Goal: Navigation & Orientation: Find specific page/section

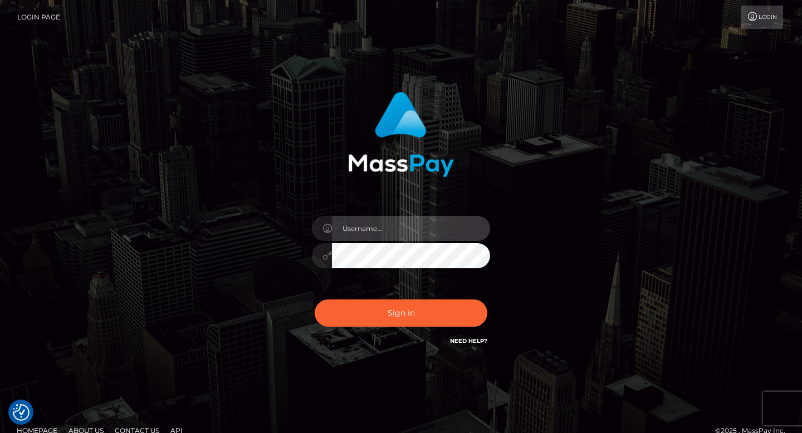
click at [362, 220] on input "text" at bounding box center [411, 228] width 158 height 25
type input "eddie corrothers"
click at [315, 300] on button "Sign in" at bounding box center [401, 313] width 173 height 27
click at [367, 233] on input "text" at bounding box center [411, 228] width 158 height 25
click at [288, 281] on div "Sign in" at bounding box center [401, 220] width 292 height 272
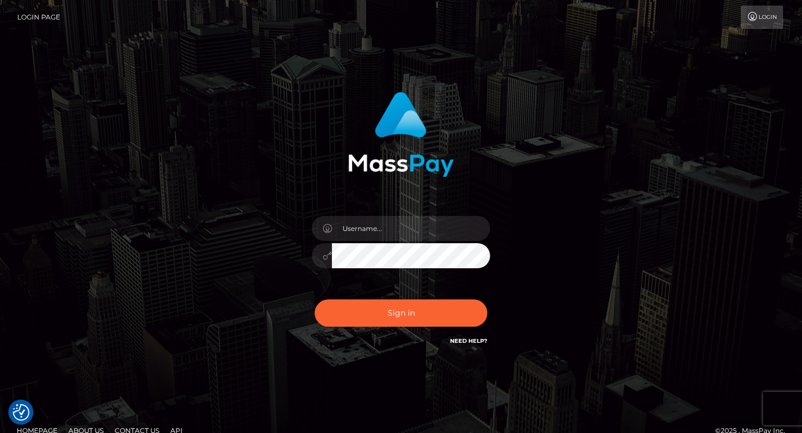
click at [479, 340] on link "Need Help?" at bounding box center [468, 341] width 37 height 7
click at [458, 343] on link "Need Help?" at bounding box center [468, 341] width 37 height 7
click at [756, 17] on icon at bounding box center [753, 16] width 12 height 9
click at [377, 235] on input "text" at bounding box center [411, 228] width 158 height 25
paste input "Eddie Corrothers"
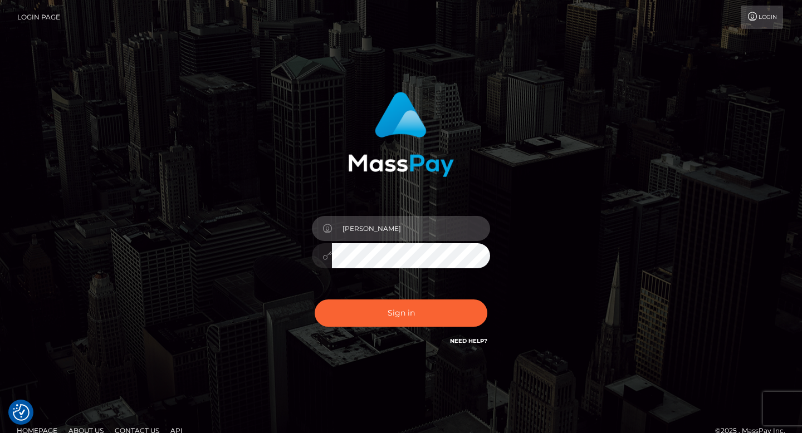
type input "Eddie Corrothers"
click at [315, 300] on button "Sign in" at bounding box center [401, 313] width 173 height 27
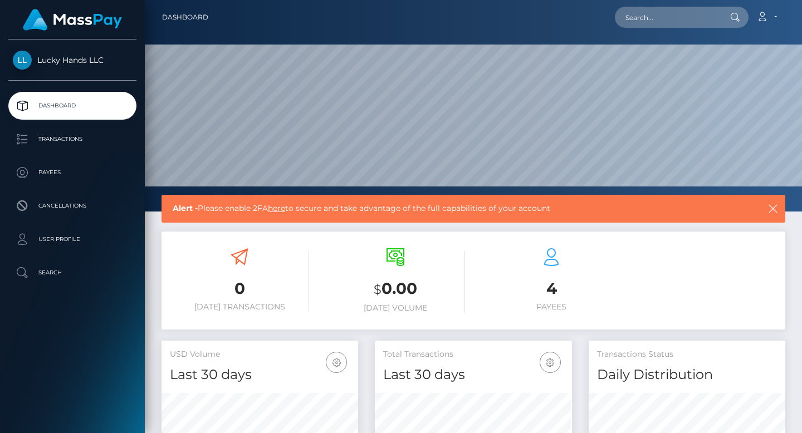
click at [51, 66] on link "Lucky Hands LLC" at bounding box center [72, 60] width 145 height 19
click at [40, 64] on span "Lucky Hands LLC" at bounding box center [72, 60] width 128 height 10
click at [30, 141] on p "Transactions" at bounding box center [72, 139] width 119 height 17
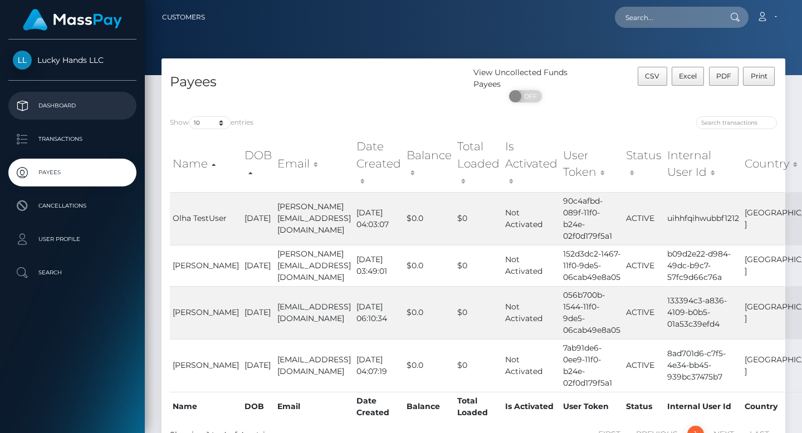
click at [60, 100] on p "Dashboard" at bounding box center [72, 105] width 119 height 17
